Goal: Check status: Check status

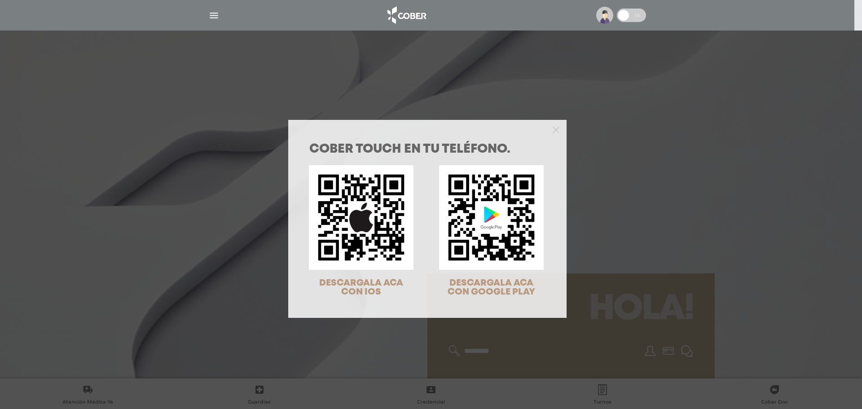
click at [747, 83] on div "COBER TOUCH en tu teléfono. DESCARGALA ACA CON IOS DESCARGALA ACA CON GOOGLE PL…" at bounding box center [431, 204] width 862 height 409
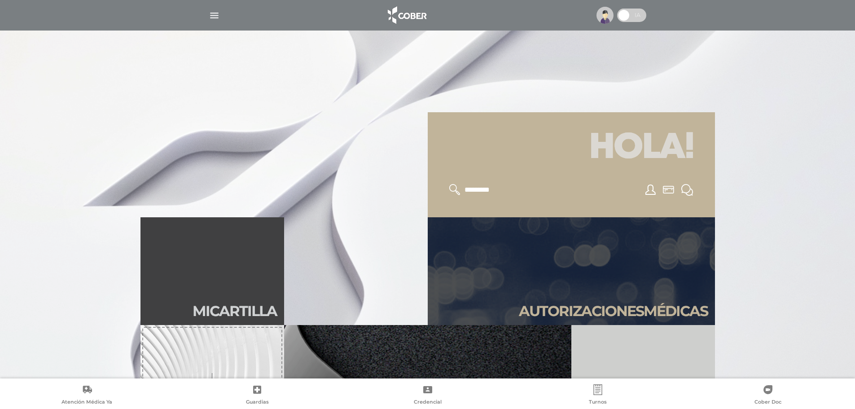
scroll to position [225, 0]
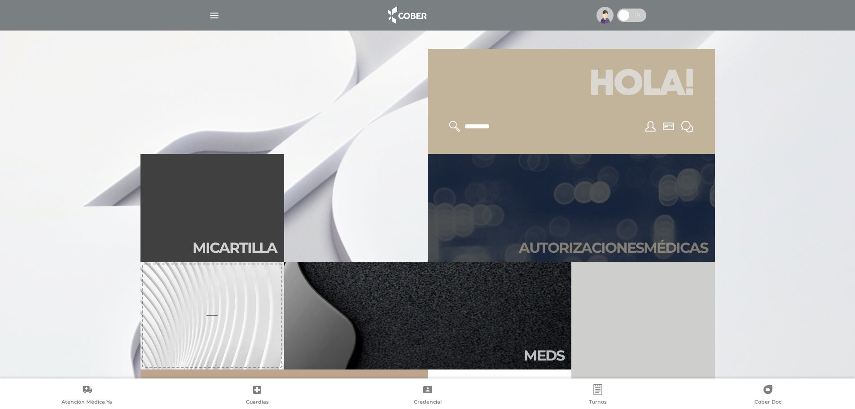
click at [670, 182] on link "Autori zaciones médicas" at bounding box center [571, 208] width 287 height 108
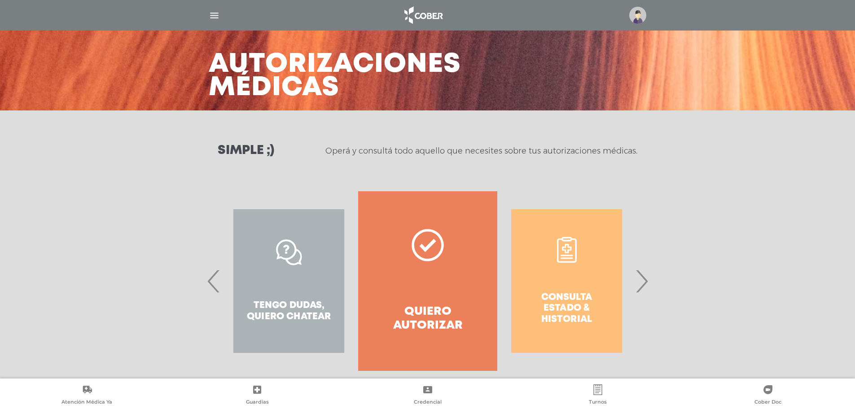
scroll to position [42, 0]
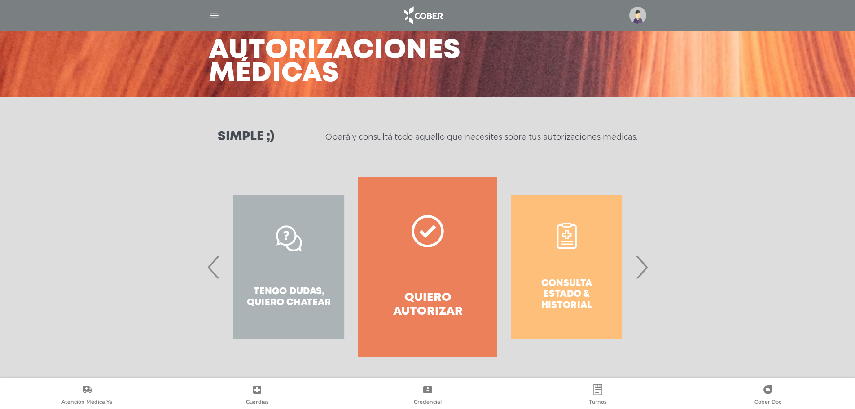
click at [642, 274] on span "›" at bounding box center [642, 267] width 18 height 48
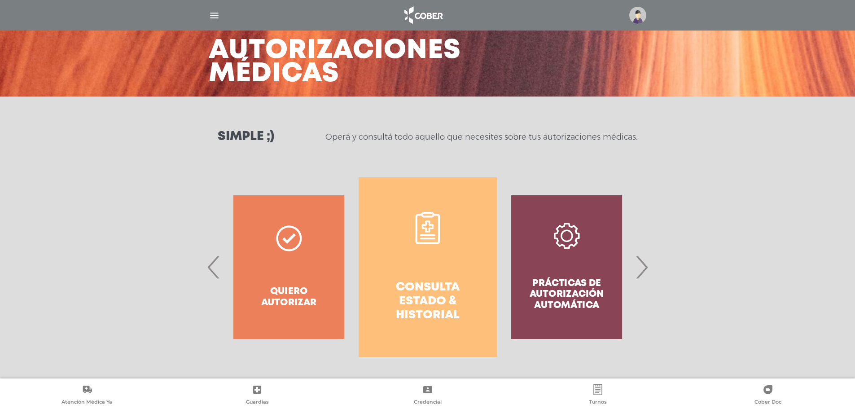
click at [420, 281] on h4 "Consulta estado & historial" at bounding box center [428, 302] width 106 height 42
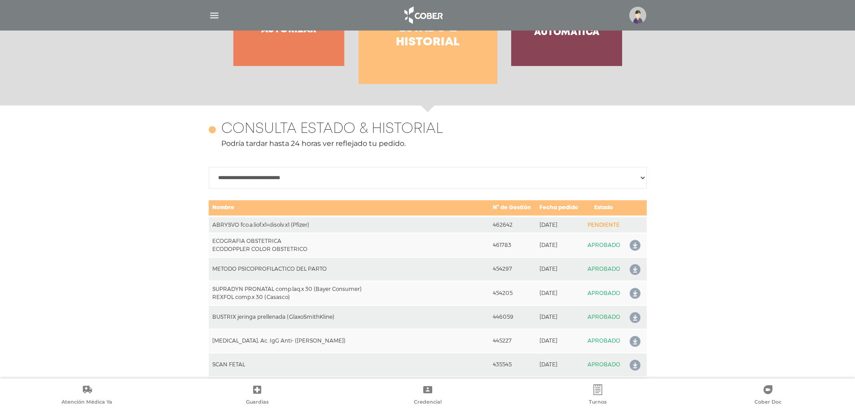
scroll to position [399, 0]
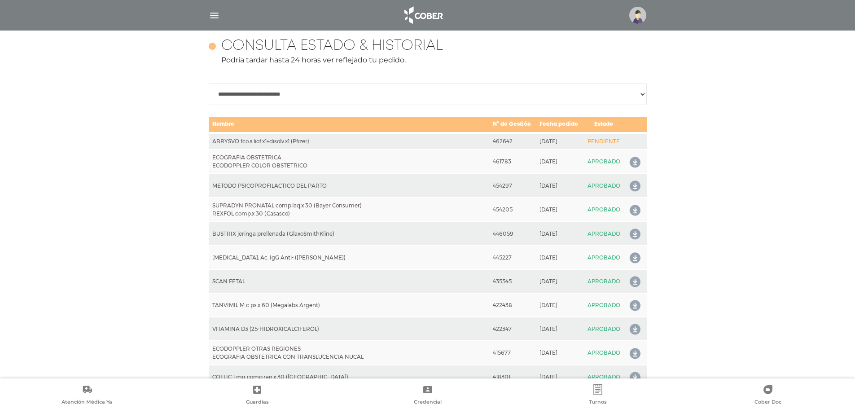
click at [262, 137] on td "ABRYSVO fco.a.liof.x1+disolv.x1 (Pfizer)" at bounding box center [349, 141] width 281 height 17
click at [267, 145] on td "ABRYSVO fco.a.liof.x1+disolv.x1 (Pfizer)" at bounding box center [349, 141] width 281 height 17
